Goal: Information Seeking & Learning: Learn about a topic

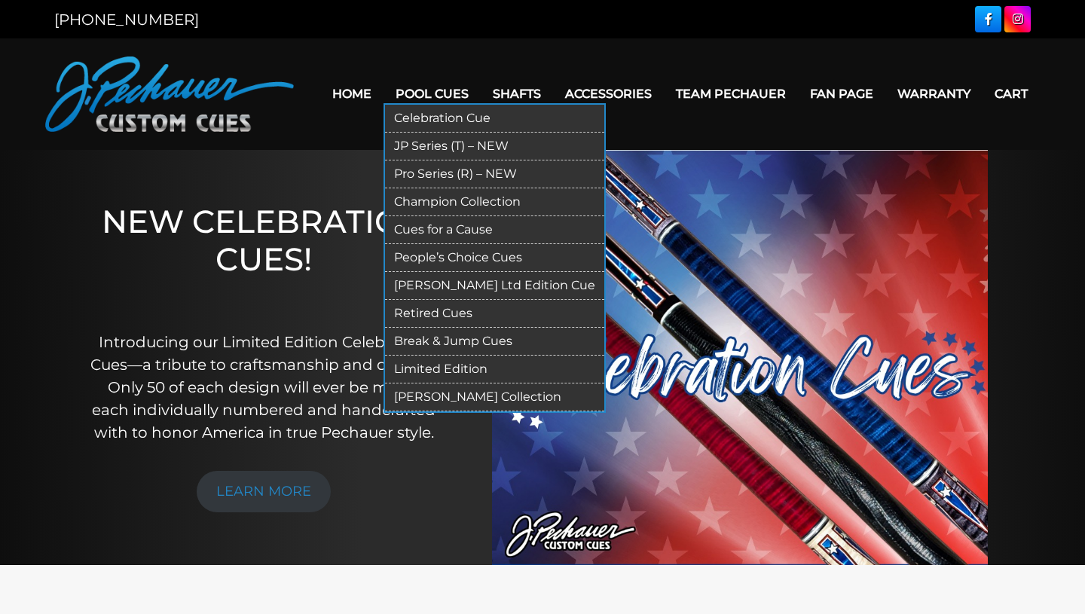
click at [446, 314] on link "Retired Cues" at bounding box center [494, 314] width 219 height 28
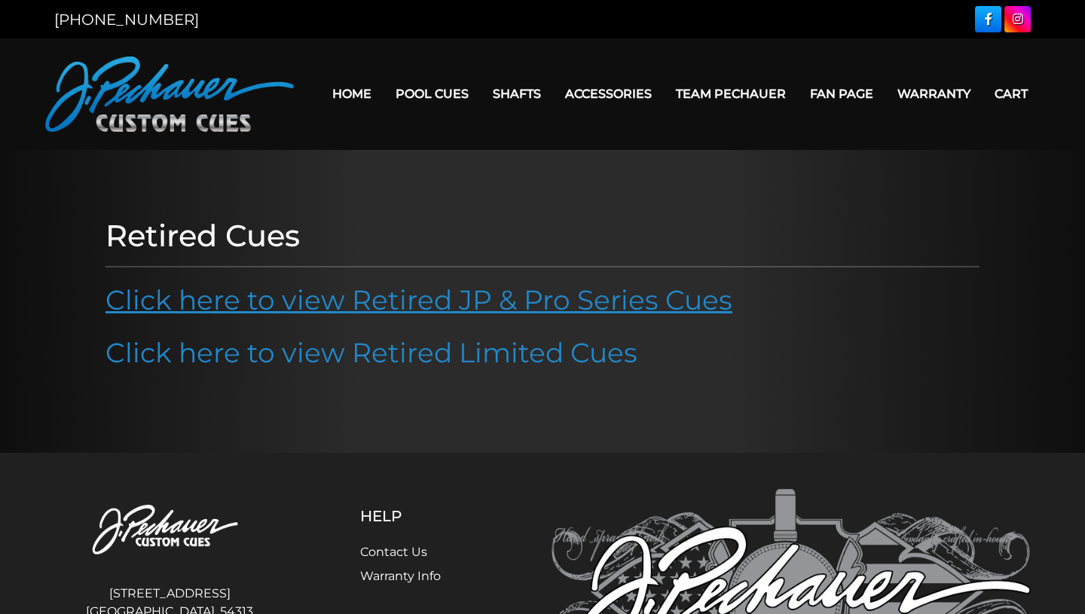
click at [462, 297] on link "Click here to view Retired JP & Pro Series Cues" at bounding box center [418, 299] width 627 height 33
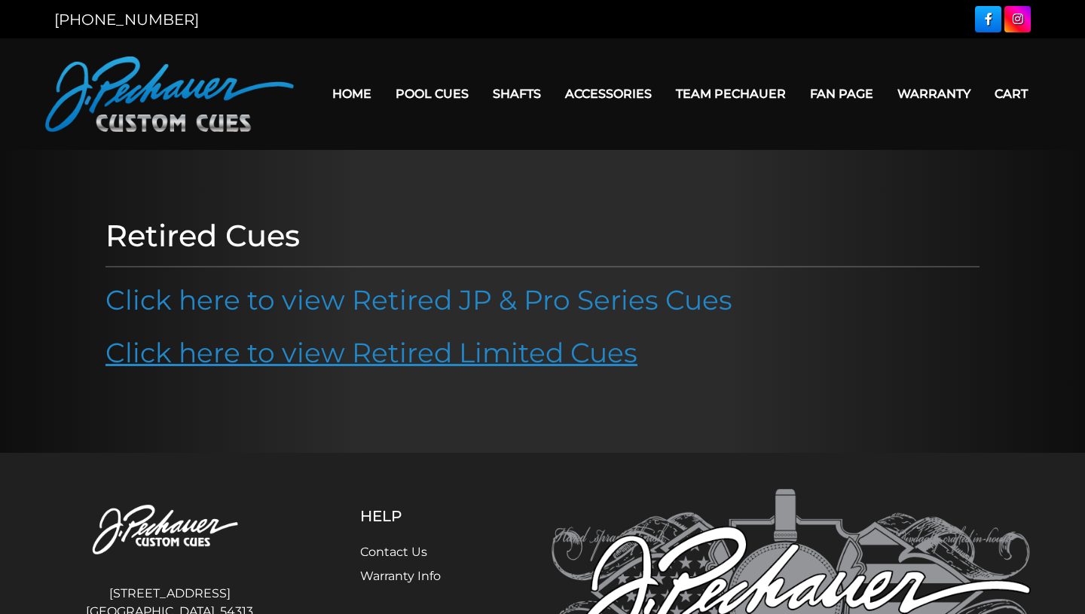
click at [209, 343] on link "Click here to view Retired Limited Cues" at bounding box center [371, 352] width 532 height 33
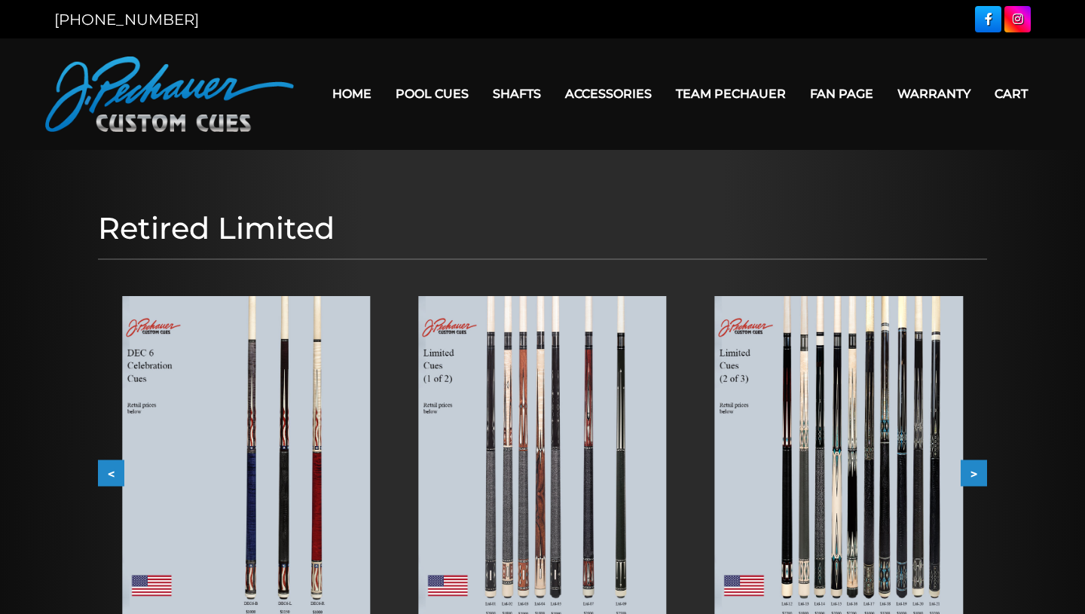
click at [272, 369] on img at bounding box center [246, 464] width 248 height 336
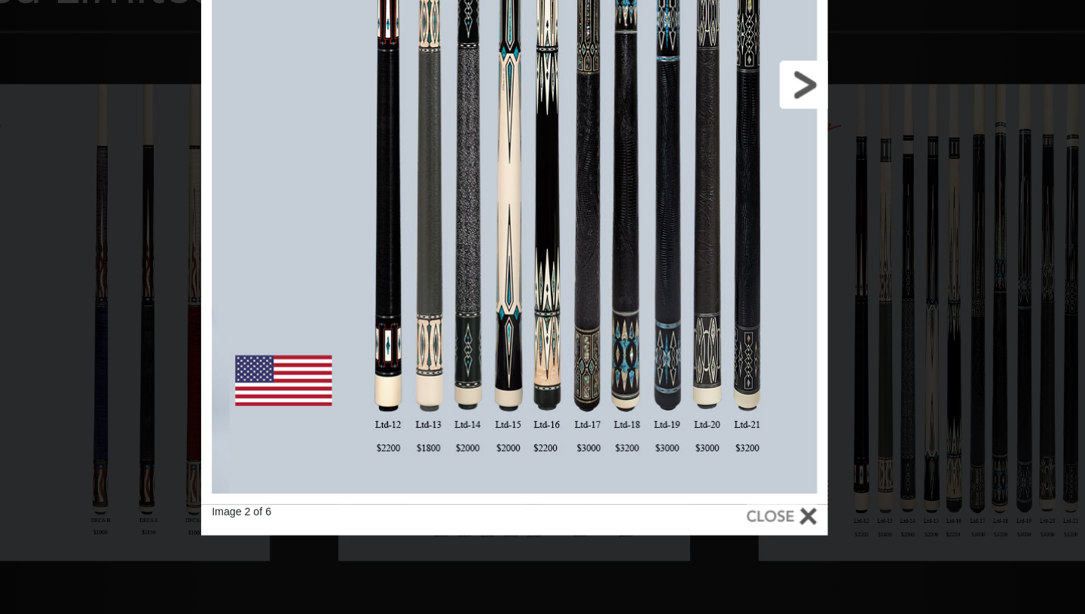
scroll to position [72, 0]
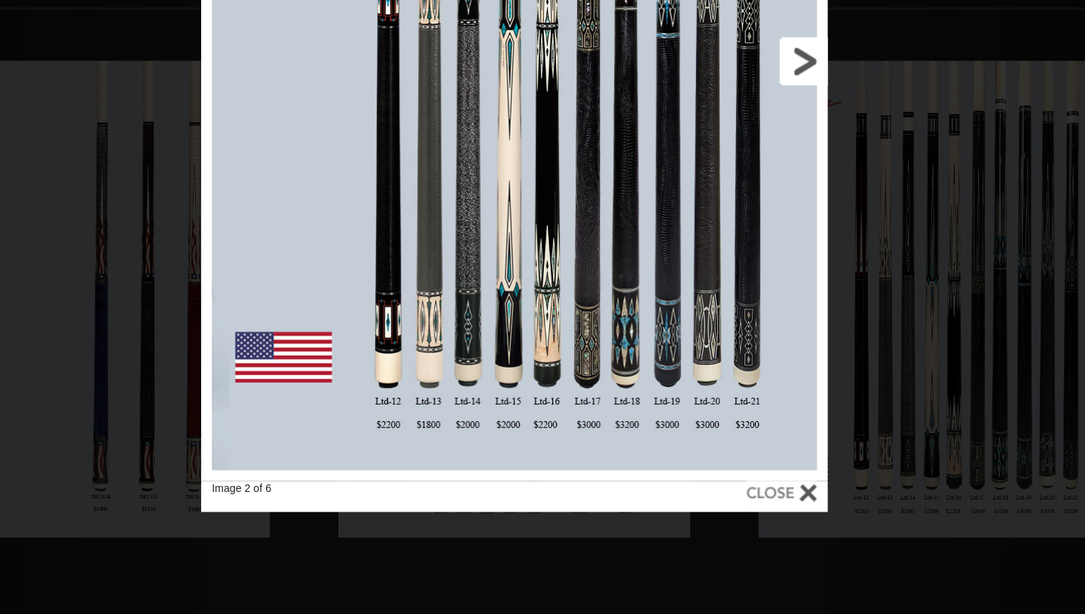
click at [744, 233] on link at bounding box center [663, 224] width 199 height 592
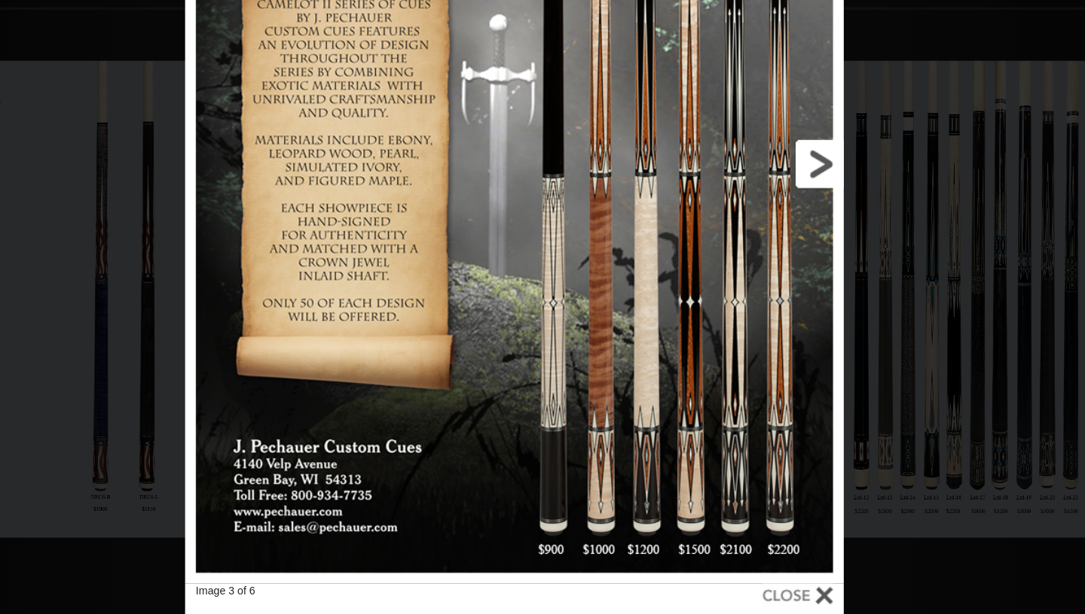
click at [762, 294] on link at bounding box center [670, 296] width 209 height 592
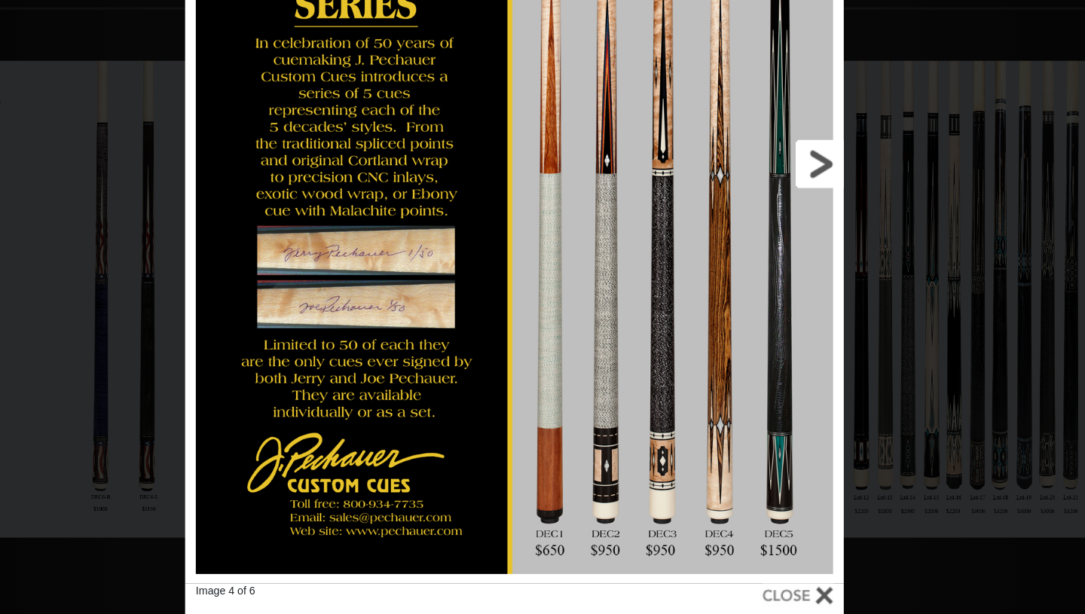
click at [762, 294] on link at bounding box center [670, 296] width 209 height 592
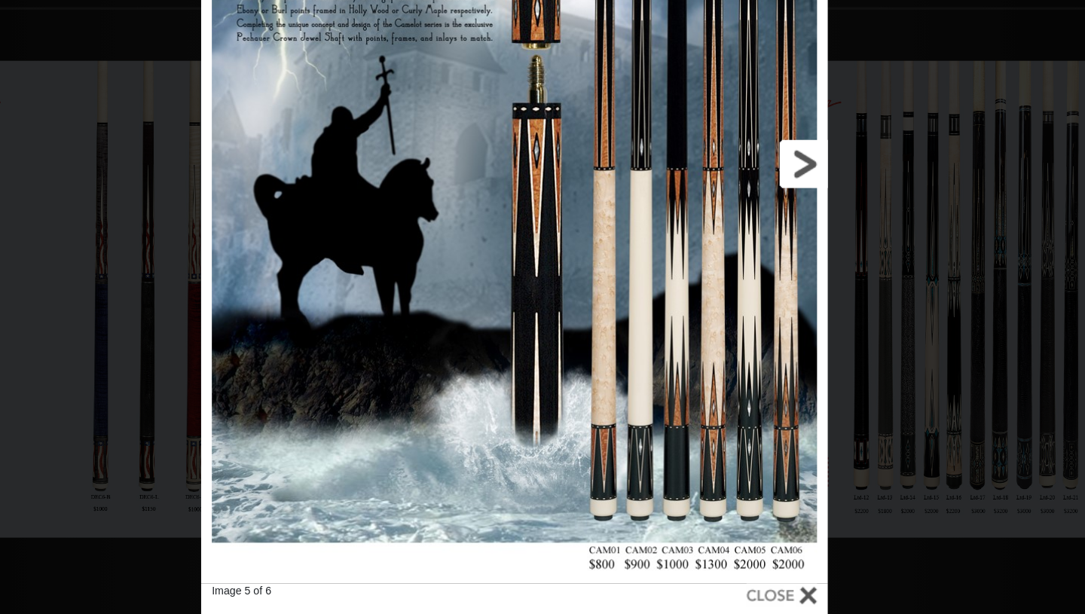
click at [746, 297] on link at bounding box center [663, 296] width 199 height 592
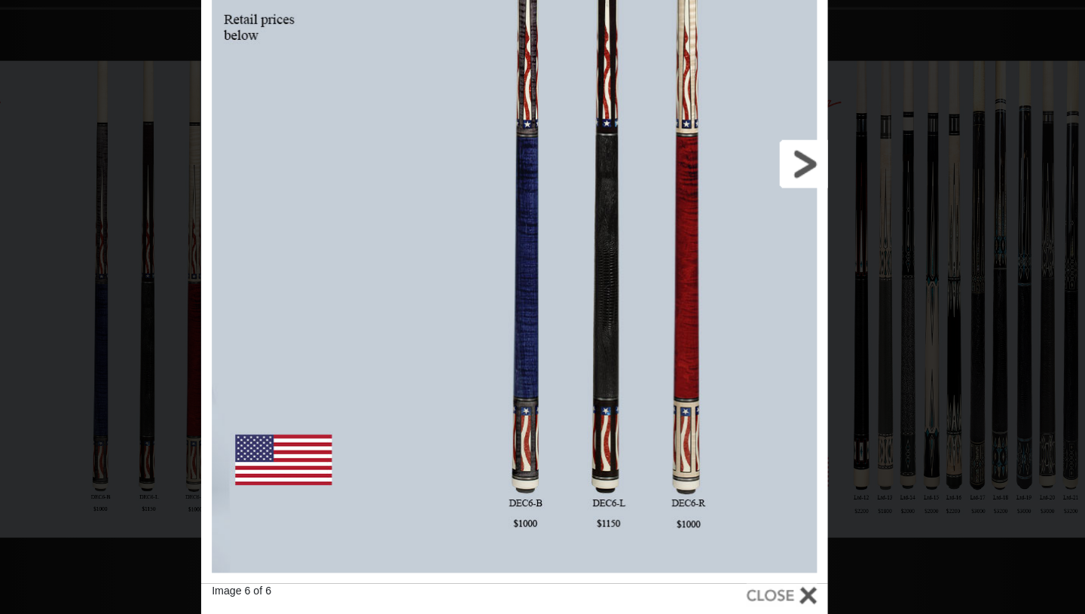
click at [746, 298] on link at bounding box center [663, 296] width 199 height 592
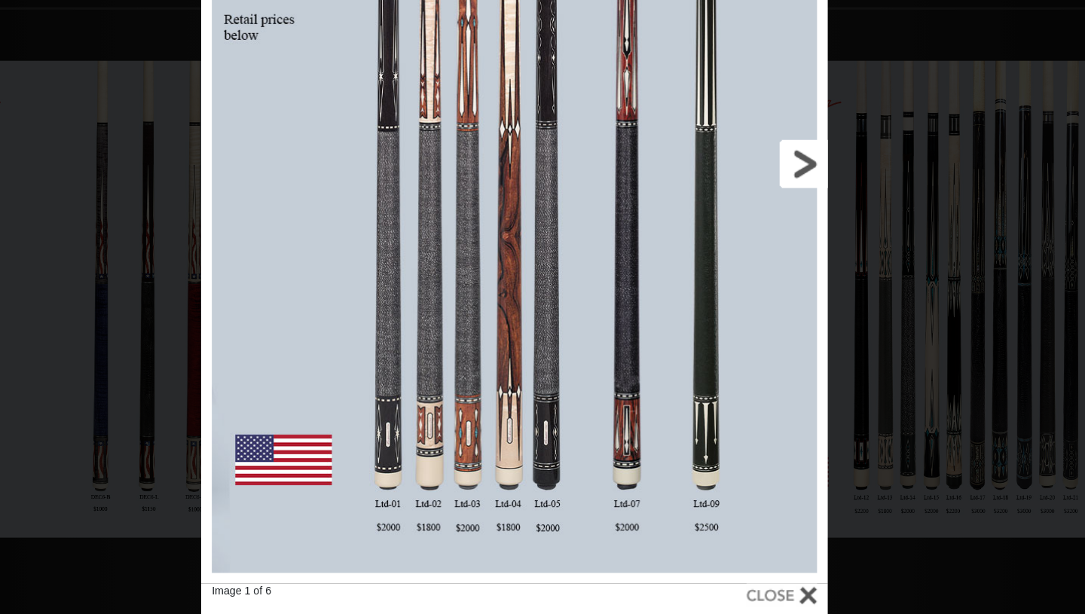
click at [746, 298] on link at bounding box center [663, 296] width 199 height 592
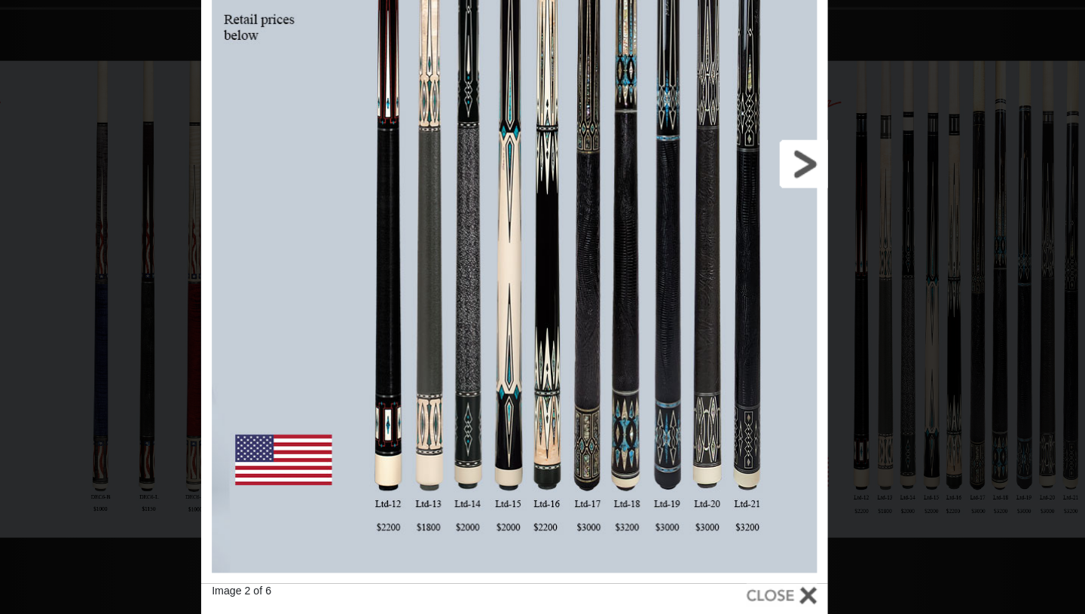
click at [746, 298] on link at bounding box center [663, 296] width 199 height 592
